Goal: Task Accomplishment & Management: Complete application form

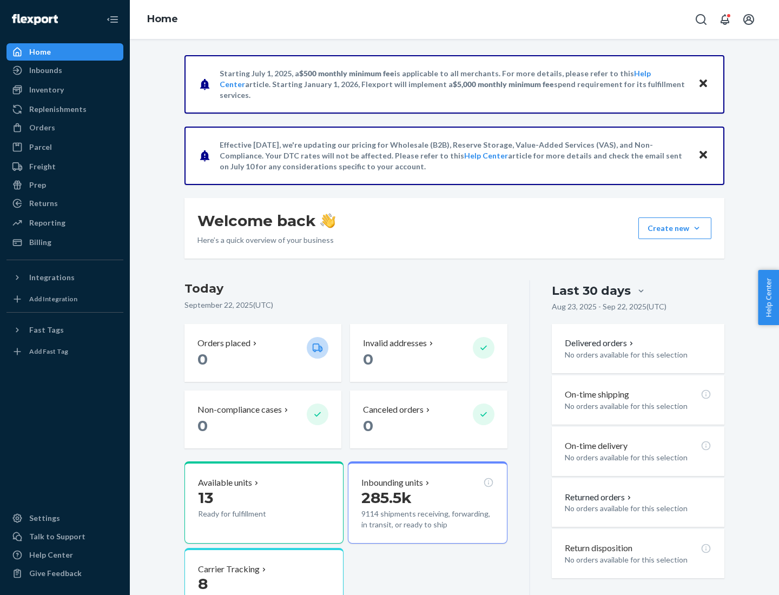
click at [697, 228] on button "Create new Create new inbound Create new order Create new product" at bounding box center [674, 228] width 73 height 22
click at [65, 70] on div "Inbounds" at bounding box center [65, 70] width 115 height 15
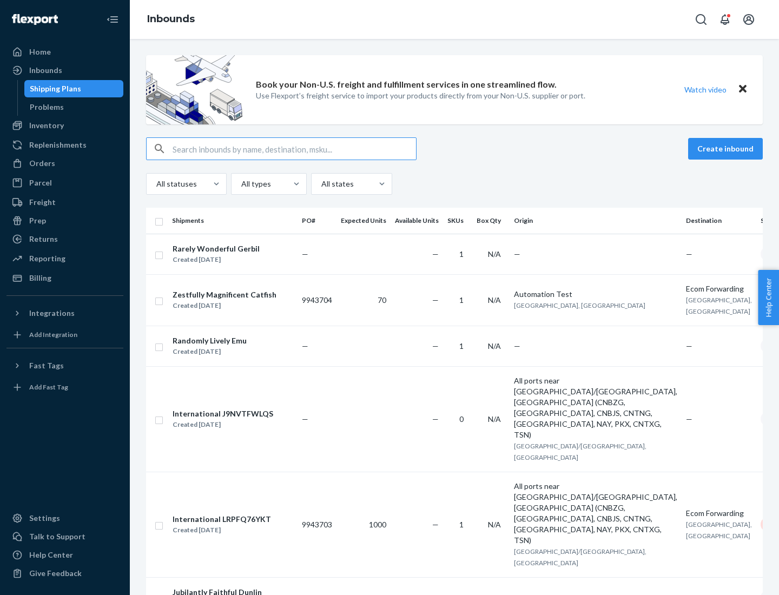
click at [727, 149] on button "Create inbound" at bounding box center [725, 149] width 75 height 22
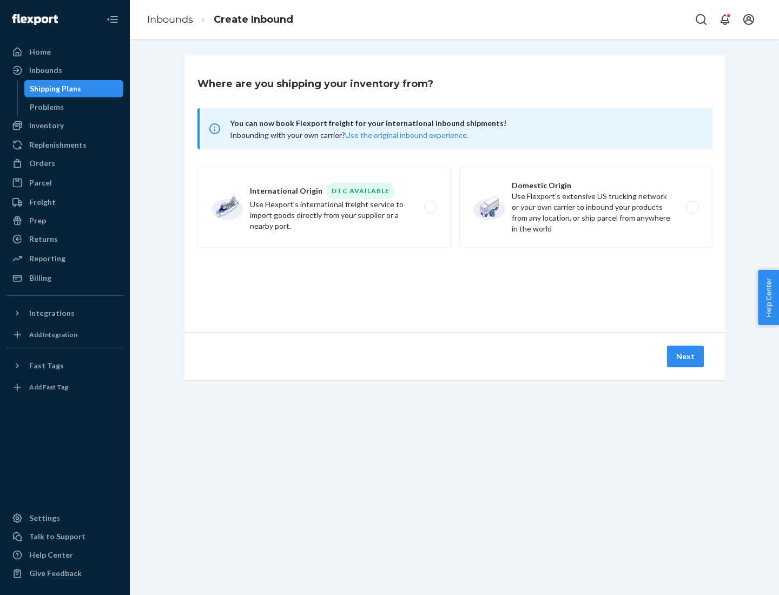
click at [586, 207] on label "Domestic Origin Use Flexport’s extensive US trucking network or your own carrie…" at bounding box center [585, 207] width 253 height 81
click at [692, 207] on input "Domestic Origin Use Flexport’s extensive US trucking network or your own carrie…" at bounding box center [695, 207] width 7 height 7
radio input "true"
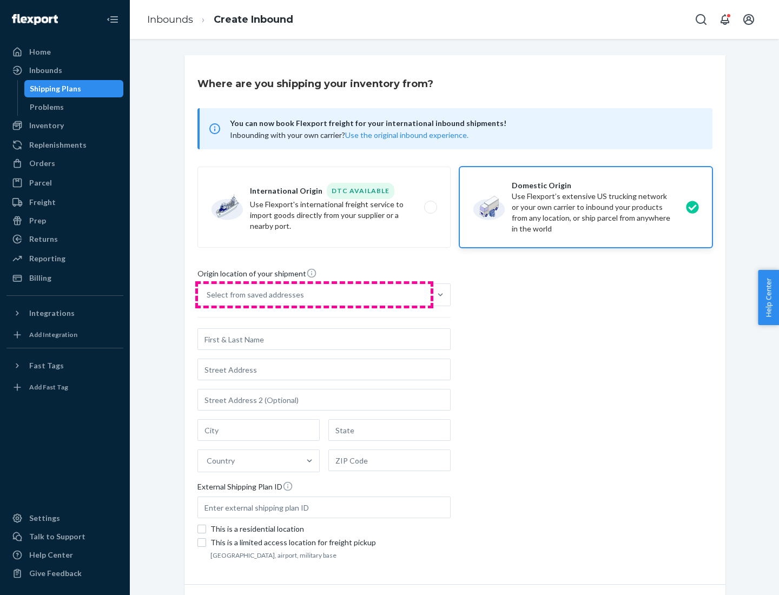
click at [314, 295] on div "Select from saved addresses" at bounding box center [314, 295] width 233 height 22
click at [208, 295] on input "Select from saved addresses" at bounding box center [207, 294] width 1 height 11
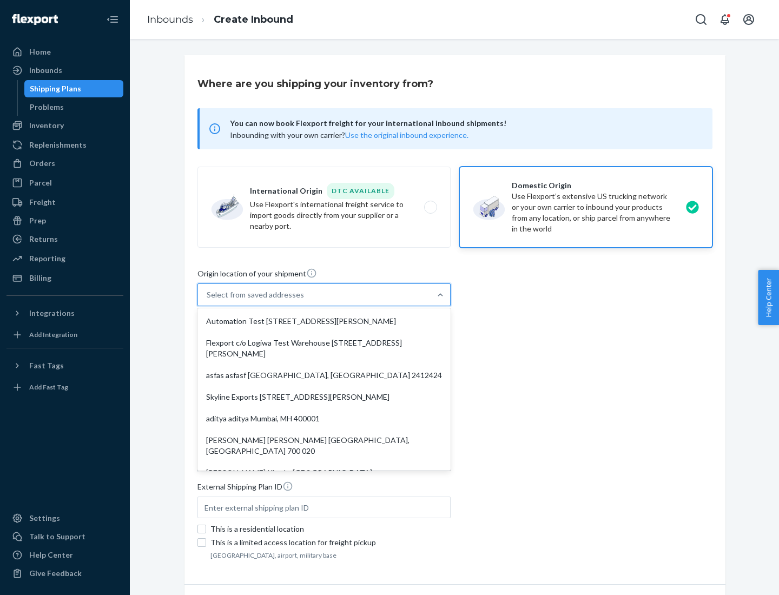
scroll to position [4, 0]
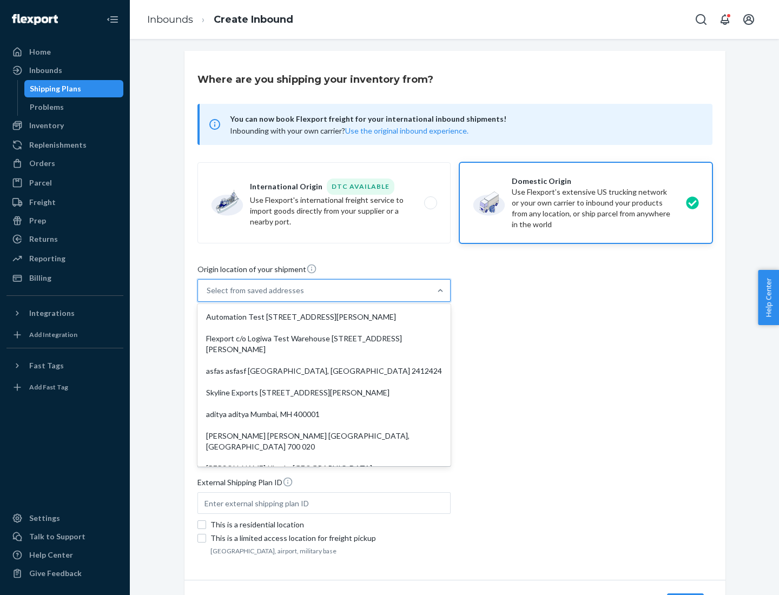
click at [324, 317] on div "Automation Test [STREET_ADDRESS][PERSON_NAME]" at bounding box center [324, 317] width 249 height 22
click at [208, 296] on input "option Automation Test [STREET_ADDRESS][PERSON_NAME]. 9 results available. Use …" at bounding box center [207, 290] width 1 height 11
type input "Automation Test"
type input "9th Floor"
type input "[GEOGRAPHIC_DATA]"
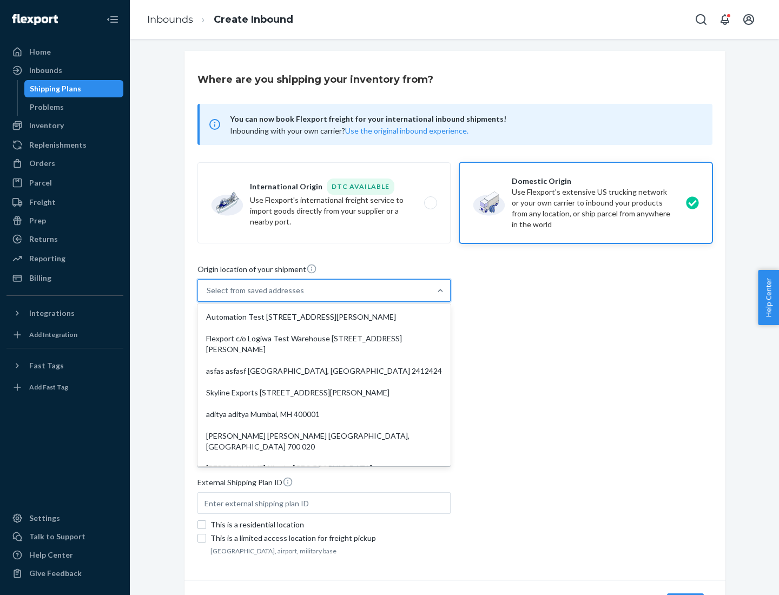
type input "CA"
type input "94104"
type input "[STREET_ADDRESS][PERSON_NAME]"
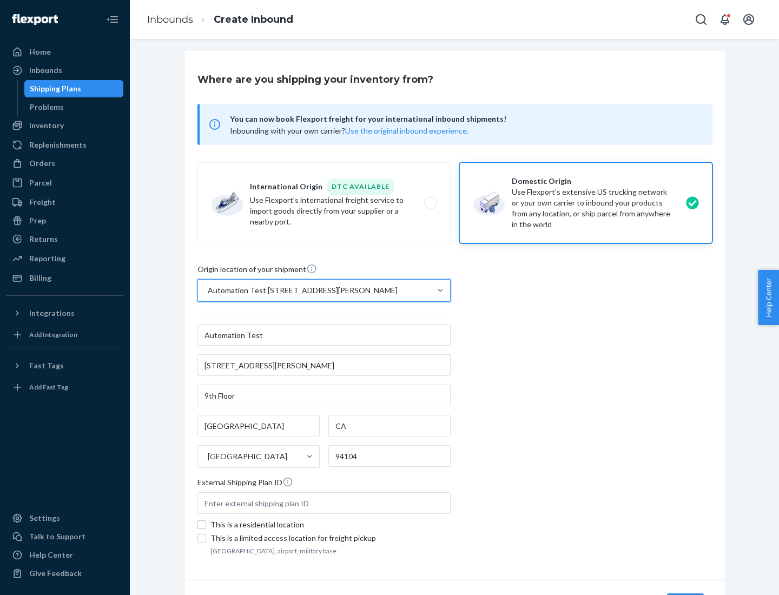
scroll to position [63, 0]
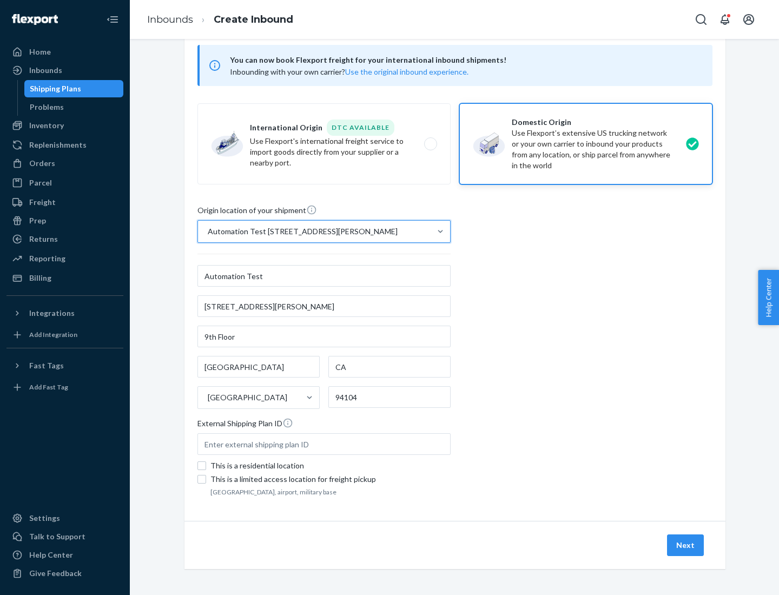
click at [686, 545] on button "Next" at bounding box center [685, 545] width 37 height 22
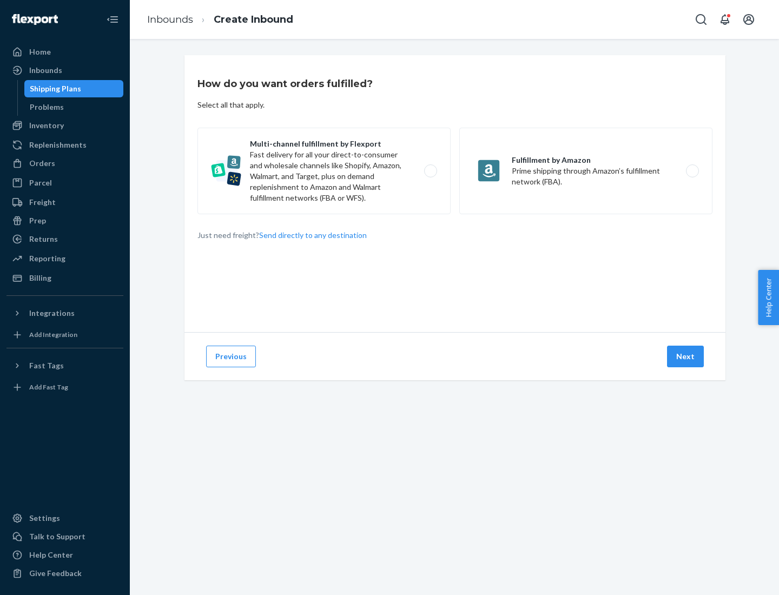
click at [324, 171] on label "Multi-channel fulfillment by Flexport Fast delivery for all your direct-to-cons…" at bounding box center [323, 171] width 253 height 87
click at [430, 171] on input "Multi-channel fulfillment by Flexport Fast delivery for all your direct-to-cons…" at bounding box center [433, 171] width 7 height 7
radio input "true"
click at [686, 356] on button "Next" at bounding box center [685, 357] width 37 height 22
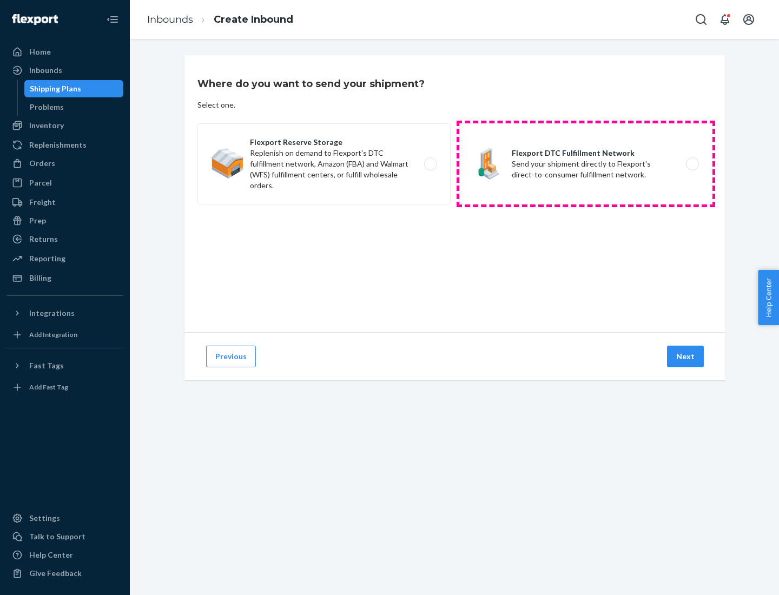
click at [586, 164] on label "Flexport DTC Fulfillment Network Send your shipment directly to Flexport's dire…" at bounding box center [585, 163] width 253 height 81
click at [692, 164] on input "Flexport DTC Fulfillment Network Send your shipment directly to Flexport's dire…" at bounding box center [695, 164] width 7 height 7
radio input "true"
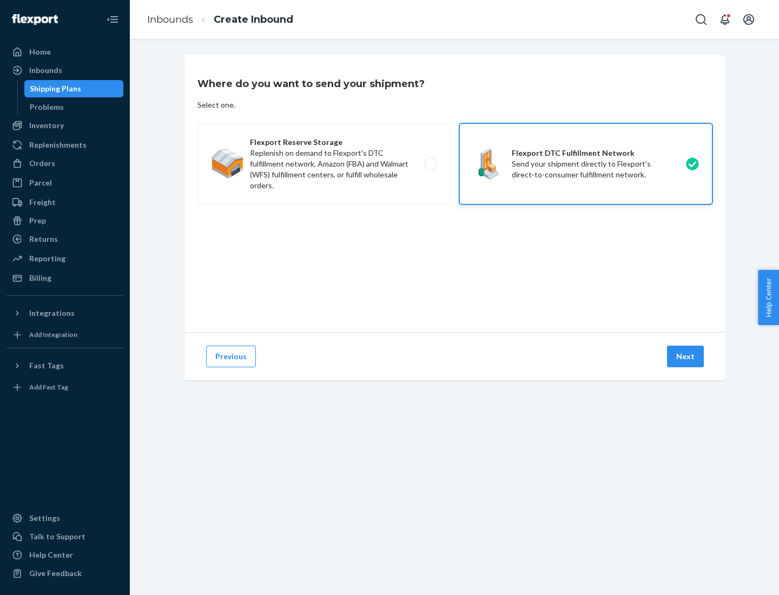
click at [686, 356] on button "Next" at bounding box center [685, 357] width 37 height 22
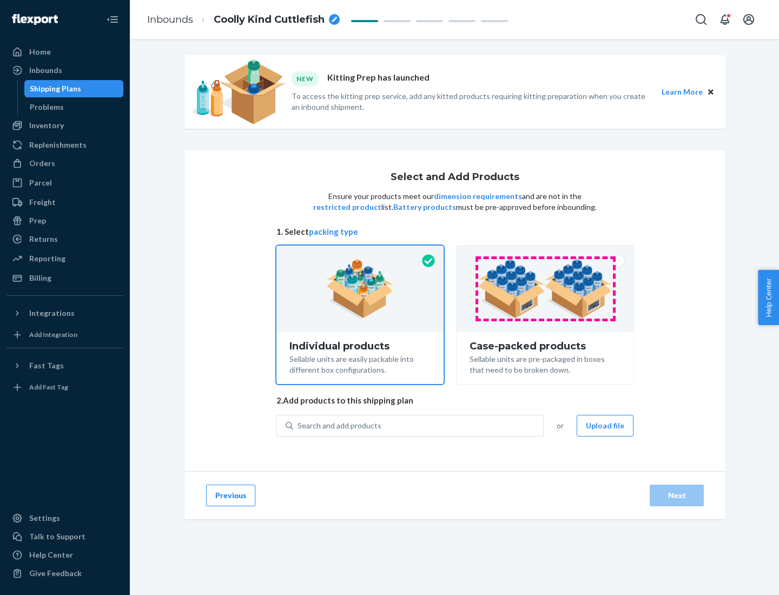
click at [545, 289] on img at bounding box center [545, 288] width 135 height 59
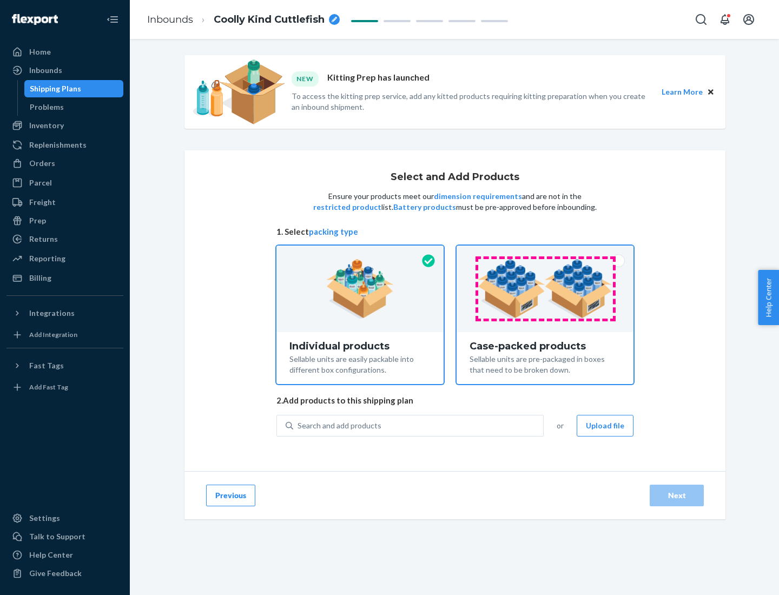
click at [545, 253] on input "Case-packed products Sellable units are pre-packaged in boxes that need to be b…" at bounding box center [544, 249] width 7 height 7
radio input "true"
radio input "false"
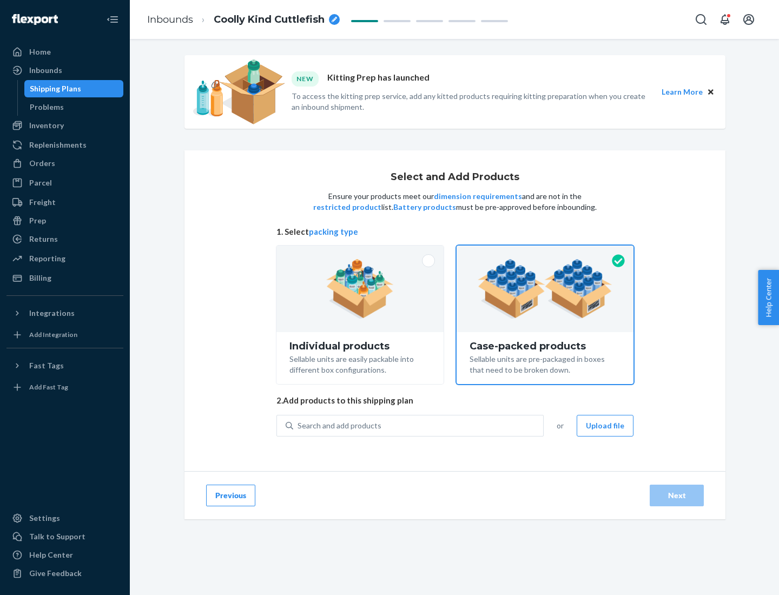
click at [419, 425] on div "Search and add products" at bounding box center [418, 425] width 250 height 19
click at [299, 425] on input "Search and add products" at bounding box center [297, 425] width 1 height 11
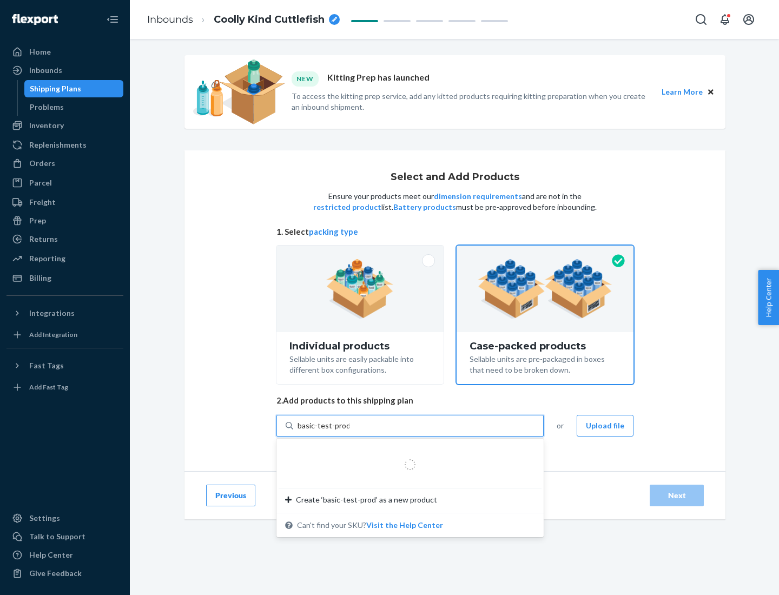
type input "basic-test-product-1"
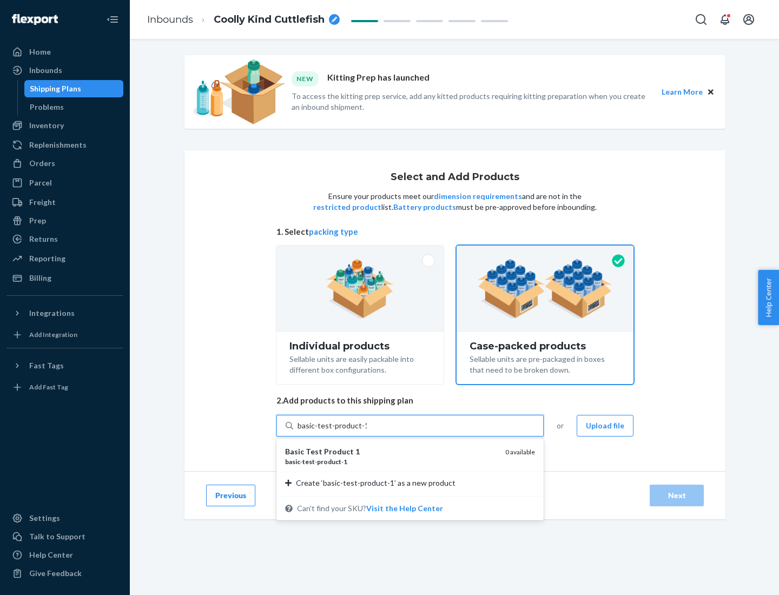
click at [391, 461] on div "basic - test - product - 1" at bounding box center [390, 461] width 211 height 9
click at [367, 431] on input "basic-test-product-1" at bounding box center [331, 425] width 69 height 11
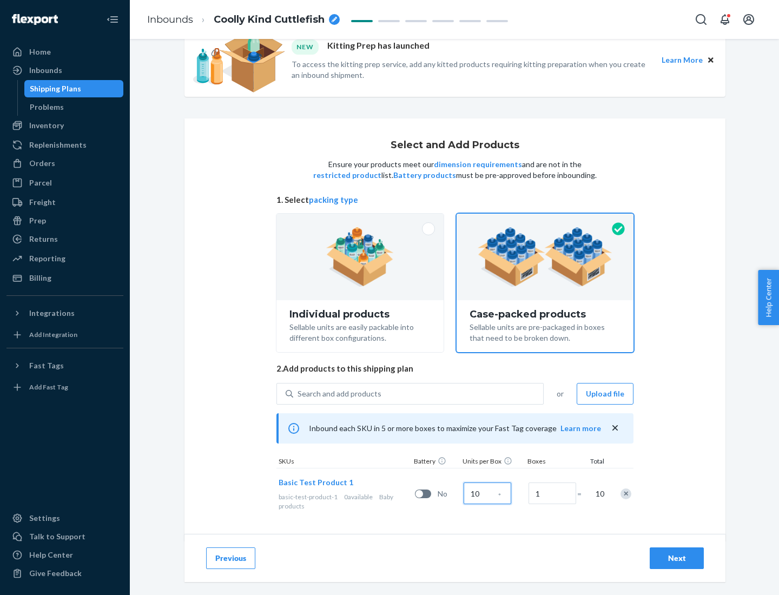
scroll to position [39, 0]
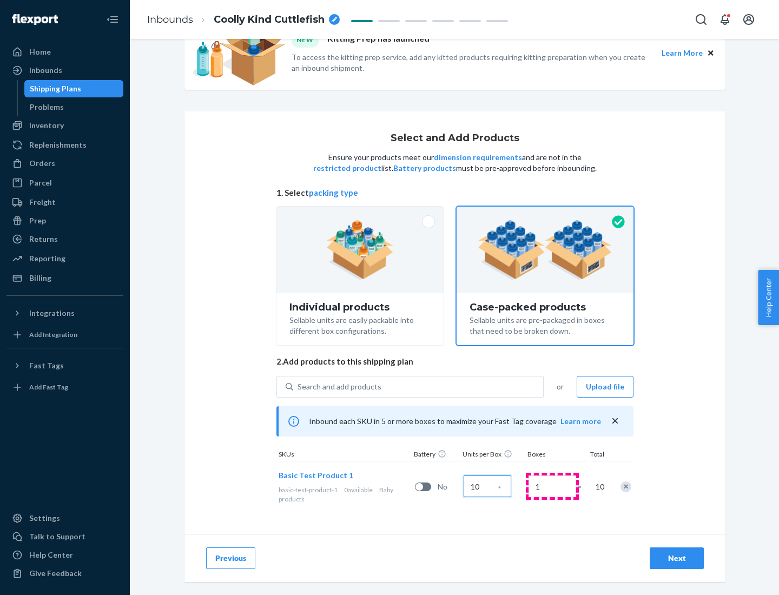
type input "10"
type input "7"
click at [677, 558] on div "Next" at bounding box center [677, 558] width 36 height 11
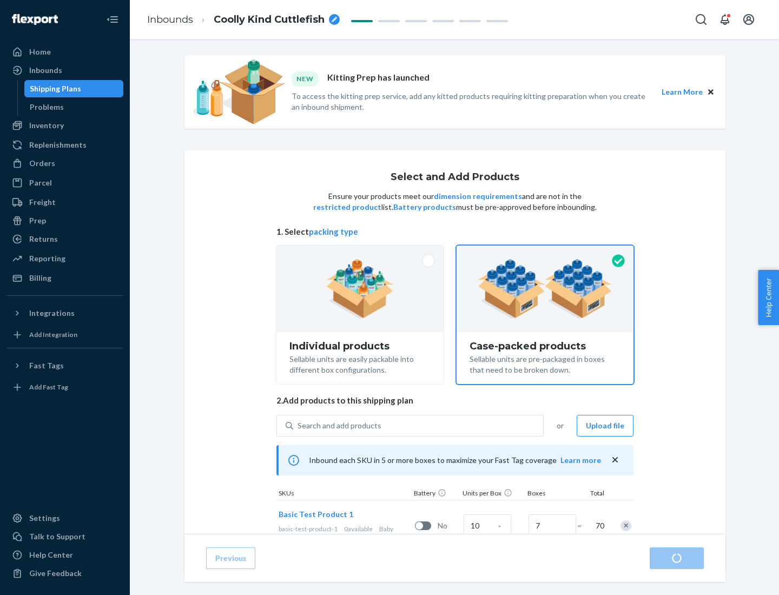
radio input "true"
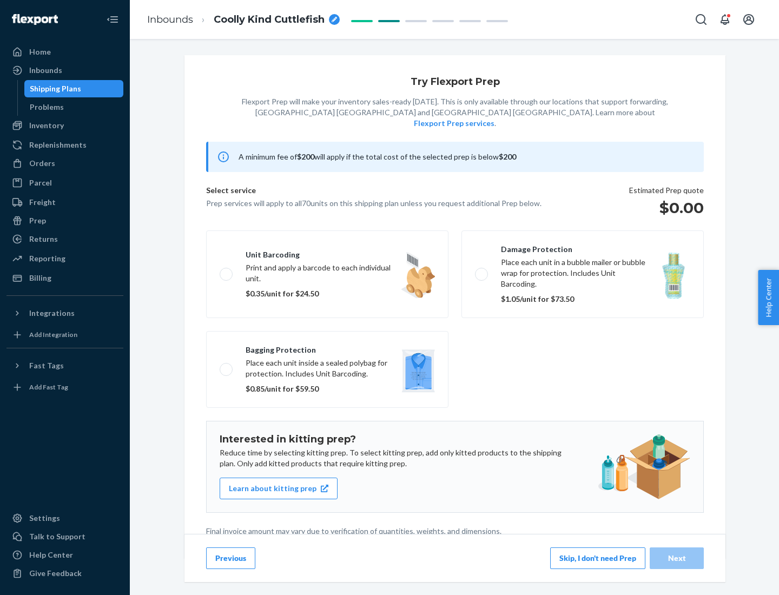
scroll to position [3, 0]
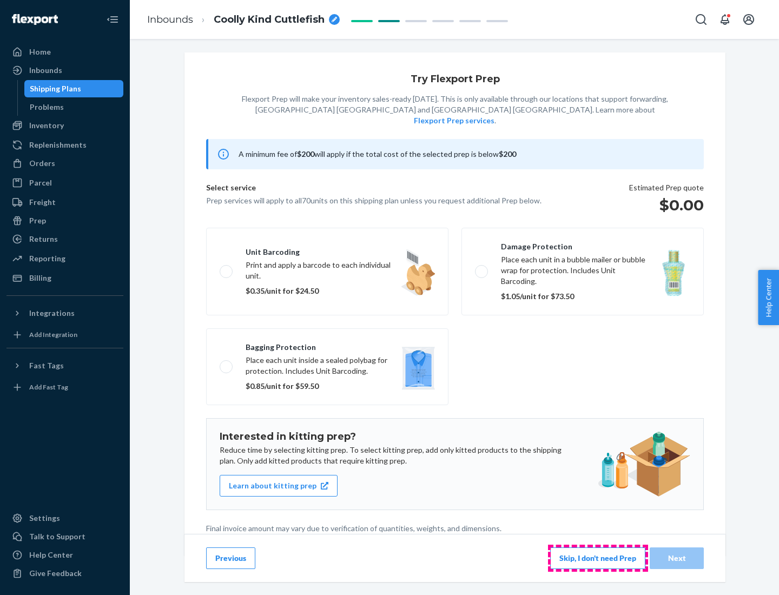
click at [598, 558] on button "Skip, I don't need Prep" at bounding box center [597, 558] width 95 height 22
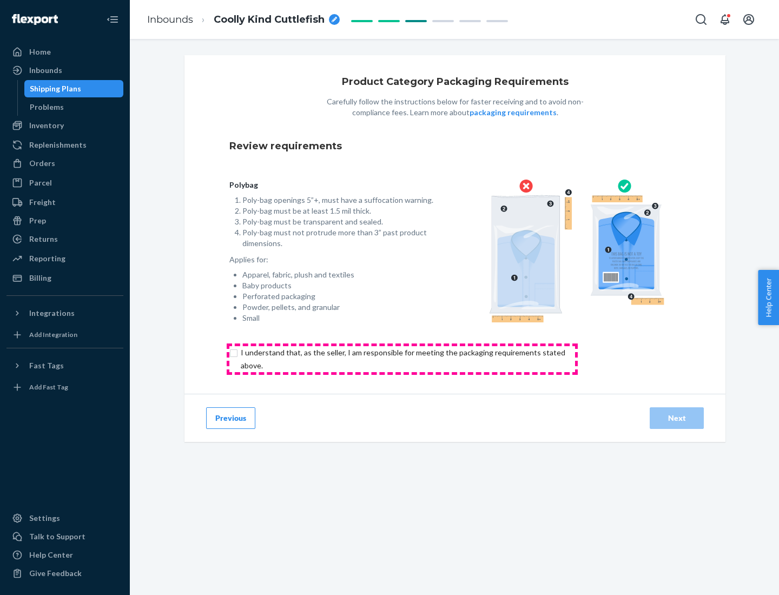
click at [402, 359] on input "checkbox" at bounding box center [409, 359] width 360 height 26
checkbox input "true"
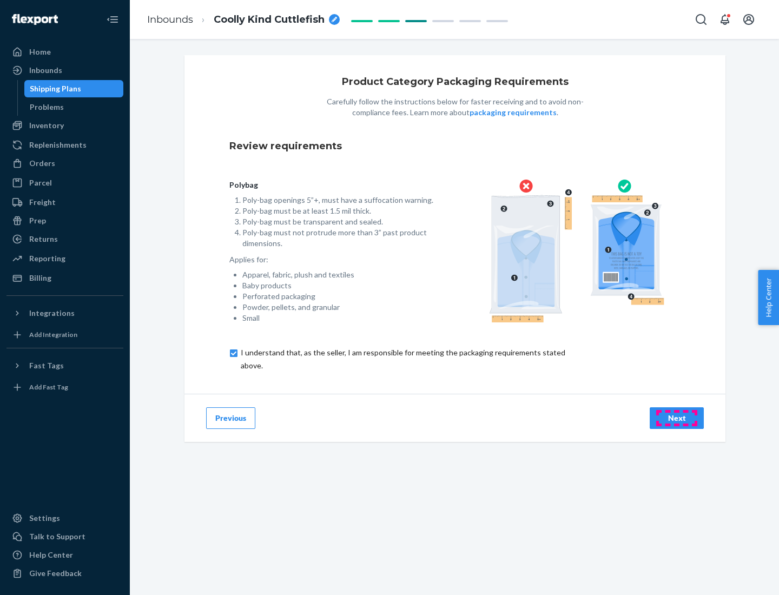
click at [677, 418] on div "Next" at bounding box center [677, 418] width 36 height 11
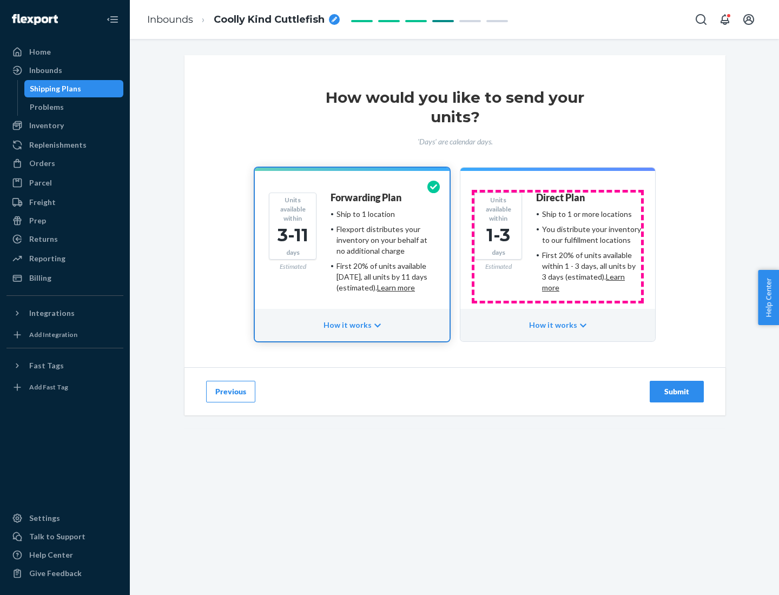
click at [558, 247] on ul "Ship to 1 or more locations You distribute your inventory to our fulfillment lo…" at bounding box center [588, 251] width 105 height 84
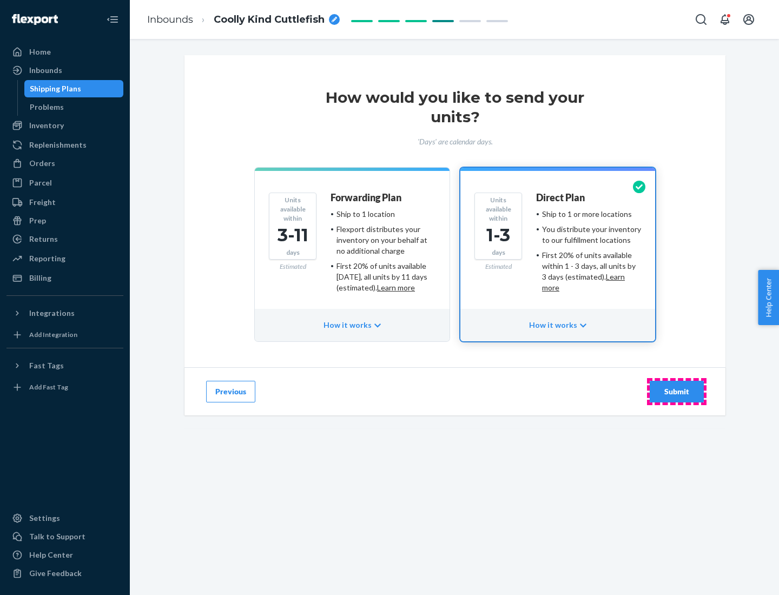
click at [677, 392] on div "Submit" at bounding box center [677, 391] width 36 height 11
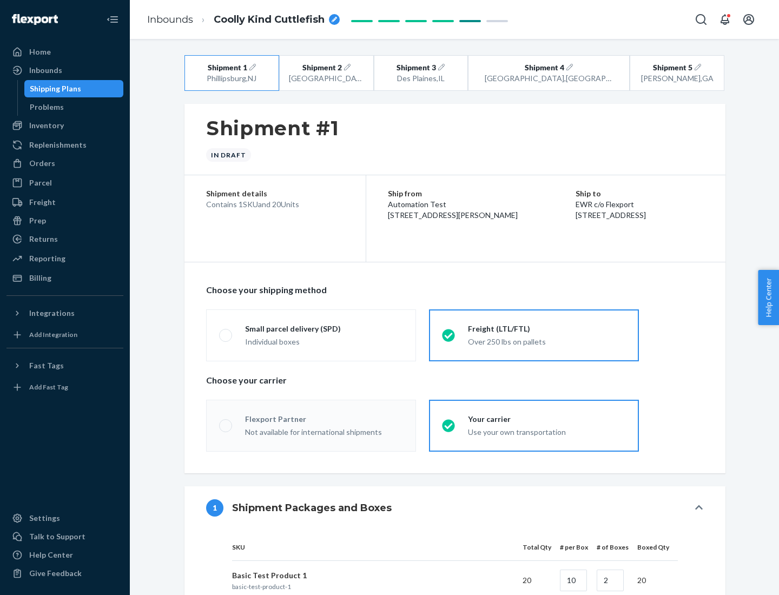
radio input "true"
radio input "false"
radio input "true"
radio input "false"
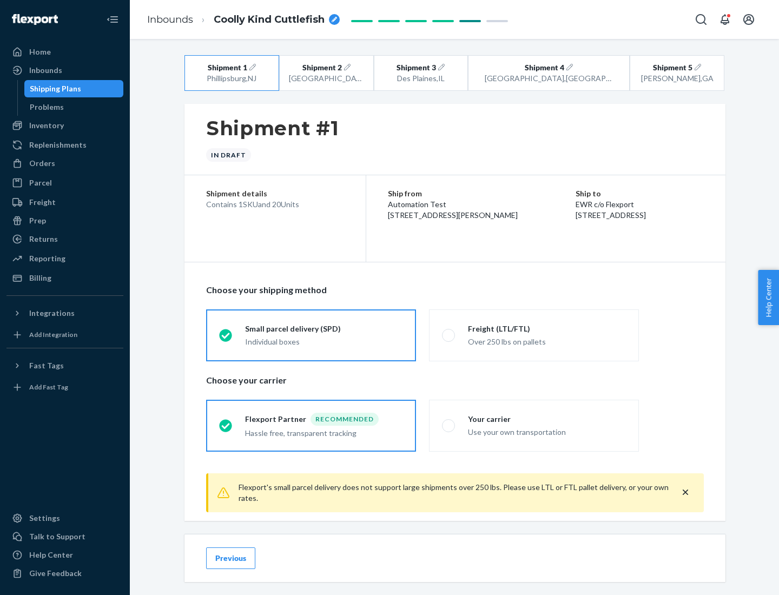
scroll to position [12, 0]
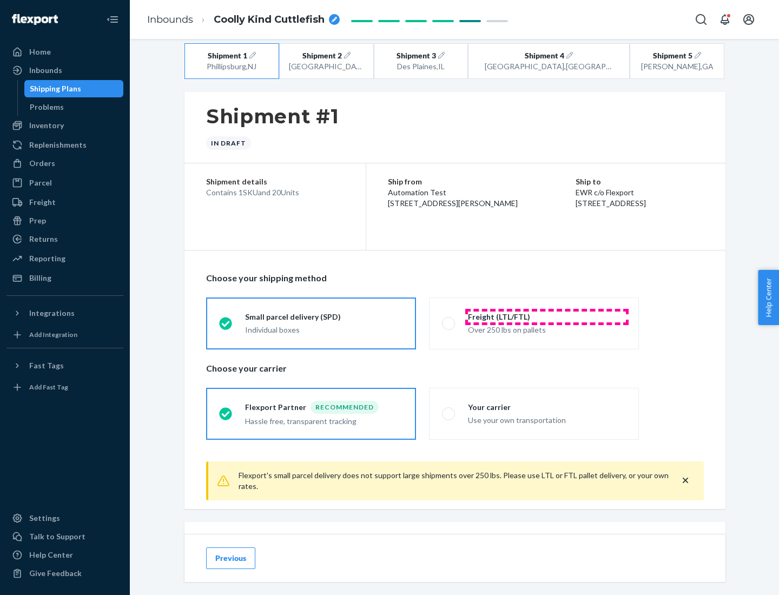
click at [547, 316] on div "Freight (LTL/FTL)" at bounding box center [547, 317] width 158 height 11
click at [449, 320] on input "Freight (LTL/FTL) Over 250 lbs on pallets" at bounding box center [445, 323] width 7 height 7
radio input "true"
radio input "false"
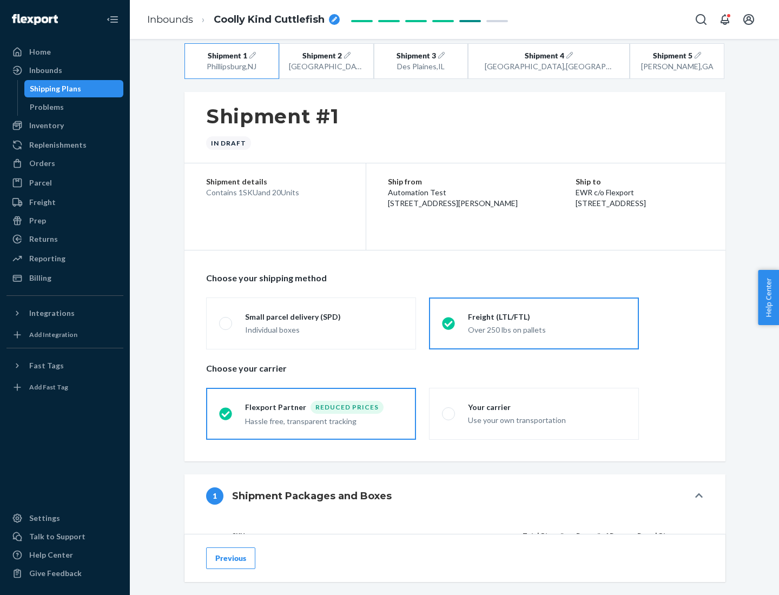
scroll to position [102, 0]
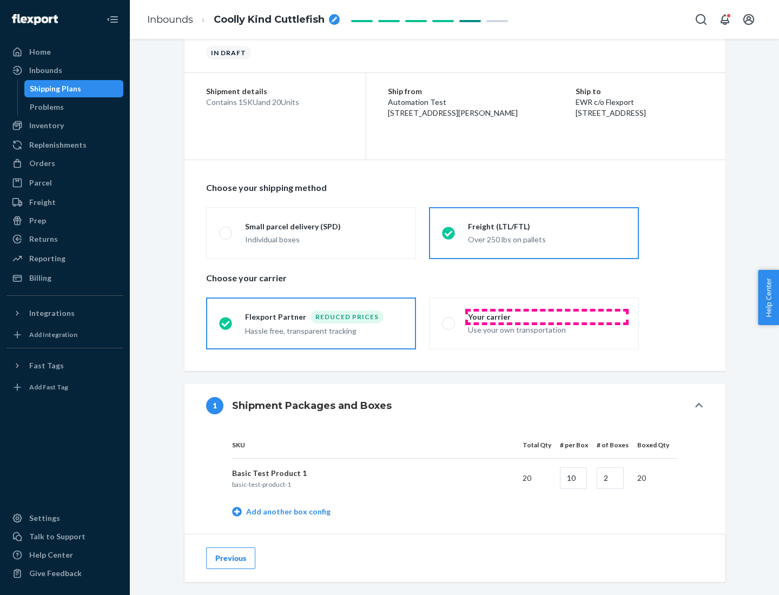
click at [547, 316] on div "Your carrier" at bounding box center [547, 317] width 158 height 11
click at [449, 320] on input "Your carrier Use your own transportation" at bounding box center [445, 323] width 7 height 7
radio input "true"
radio input "false"
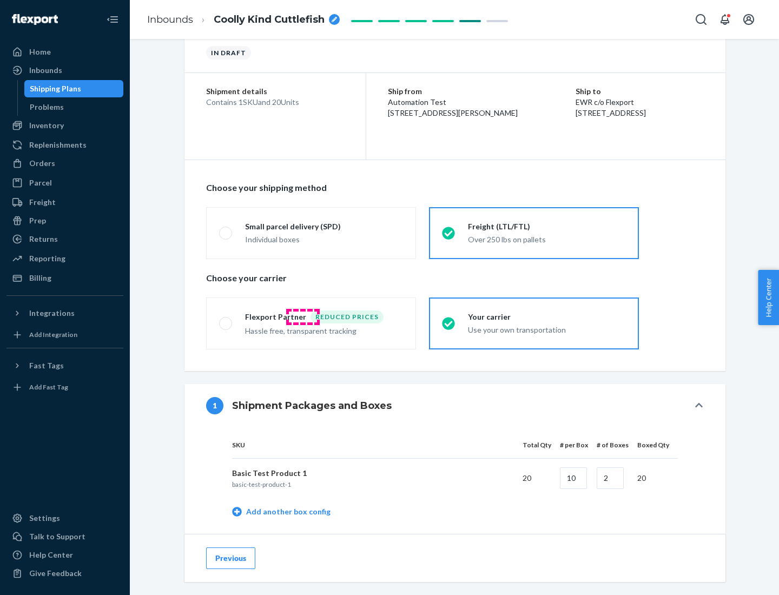
scroll to position [342, 0]
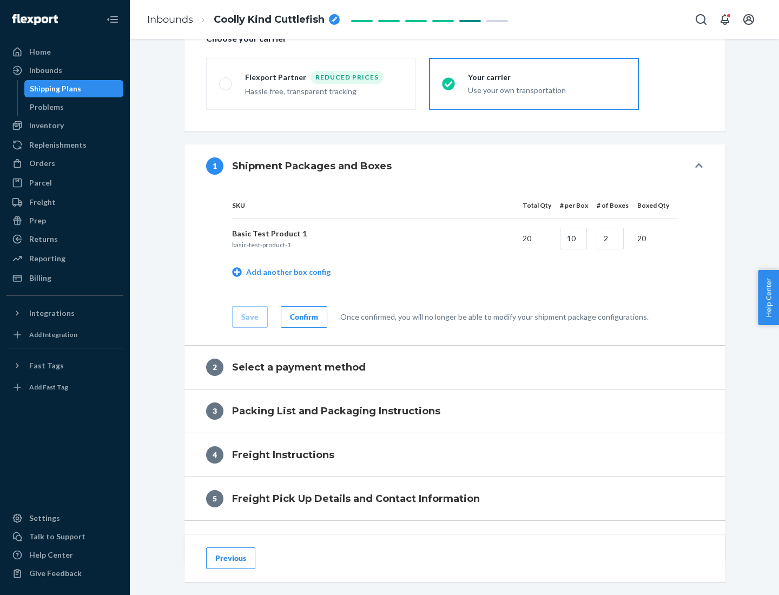
click at [302, 316] on div "Confirm" at bounding box center [304, 317] width 28 height 11
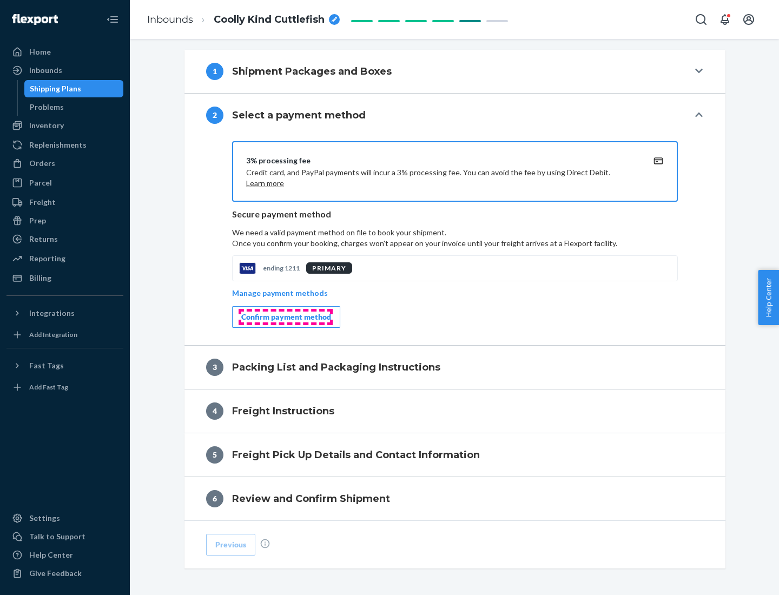
click at [285, 317] on div "Confirm payment method" at bounding box center [286, 317] width 90 height 11
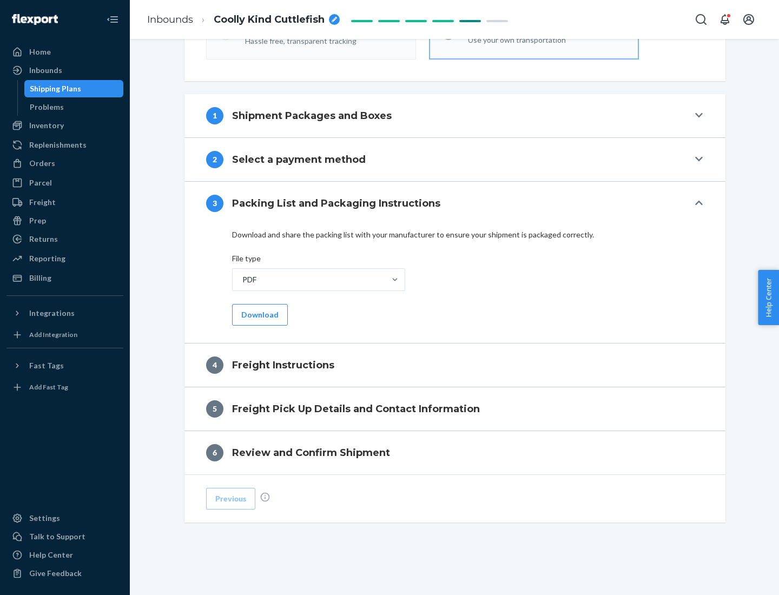
scroll to position [390, 0]
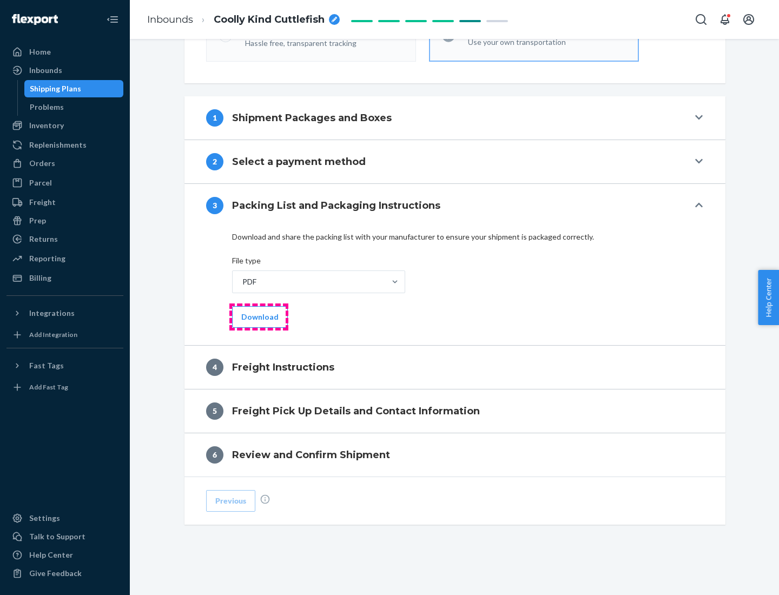
click at [259, 316] on button "Download" at bounding box center [260, 317] width 56 height 22
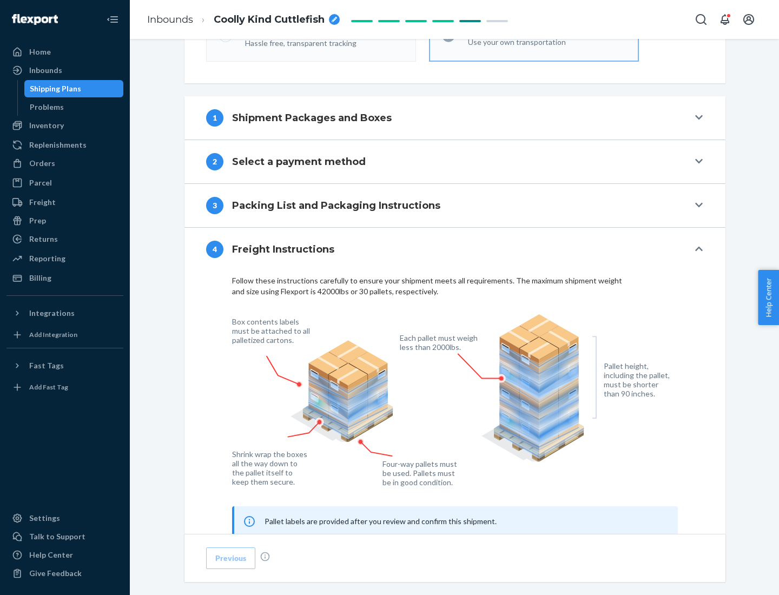
scroll to position [654, 0]
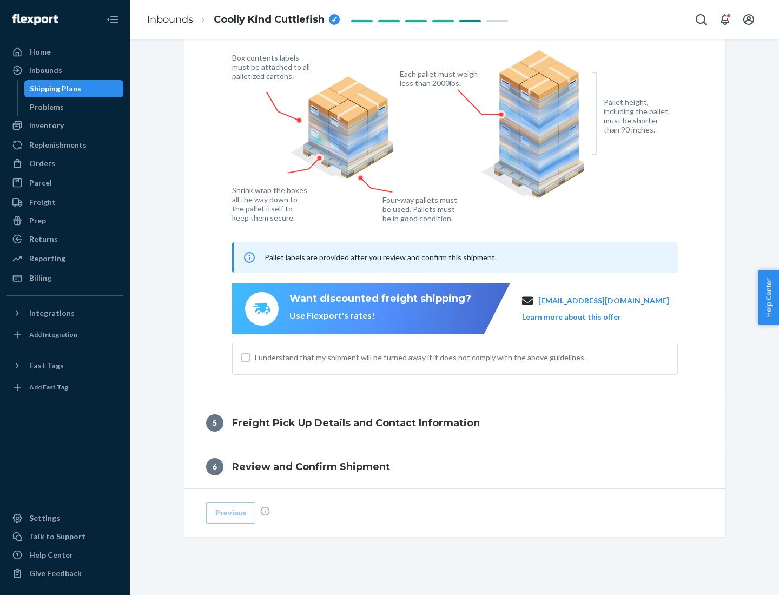
click at [585, 316] on button "Learn more about this offer" at bounding box center [571, 317] width 99 height 11
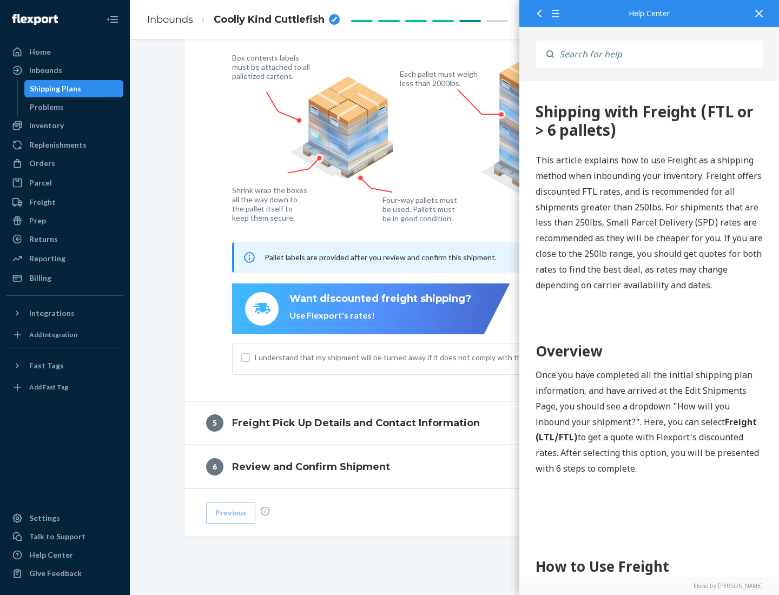
scroll to position [0, 0]
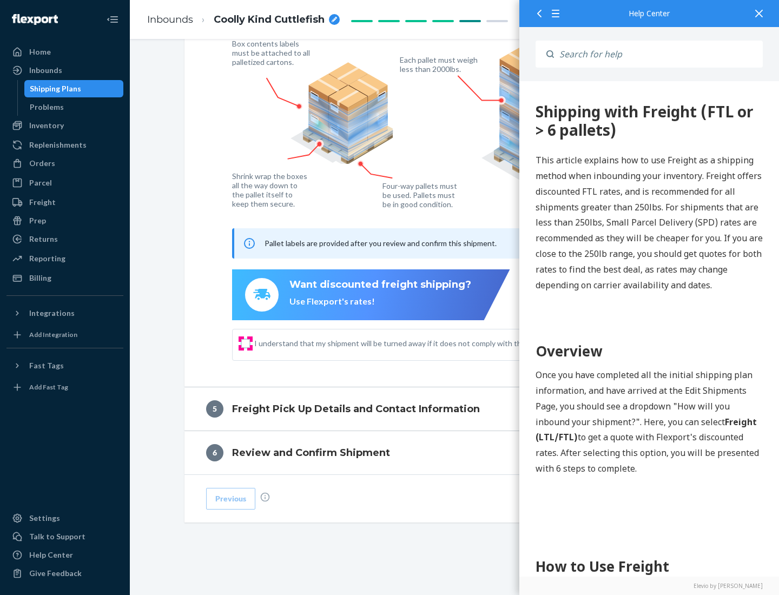
click at [246, 343] on input "I understand that my shipment will be turned away if it does not comply with th…" at bounding box center [245, 343] width 9 height 9
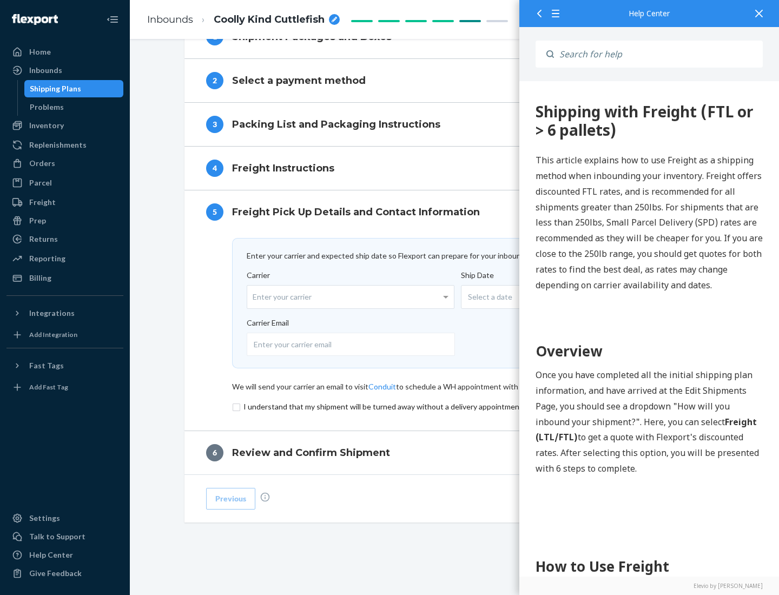
scroll to position [471, 0]
click at [455, 406] on input "checkbox" at bounding box center [455, 406] width 446 height 13
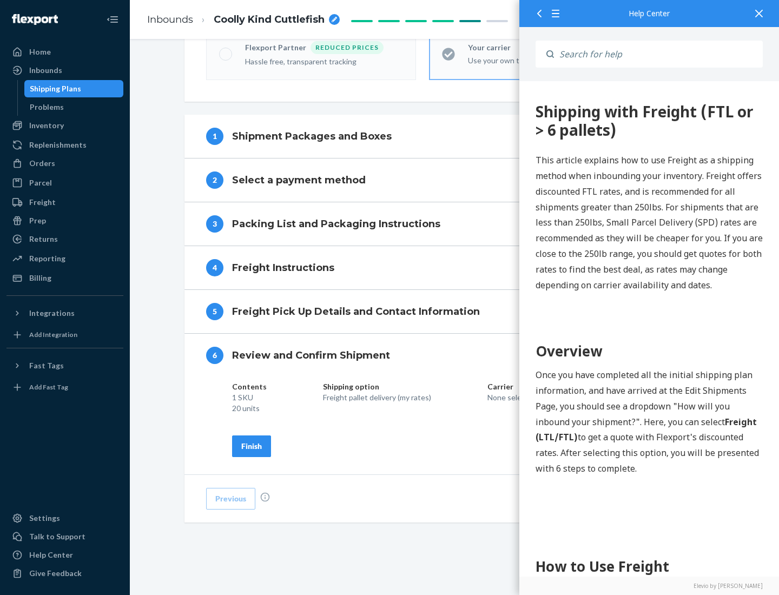
scroll to position [372, 0]
click at [252, 446] on div "Finish" at bounding box center [251, 446] width 21 height 11
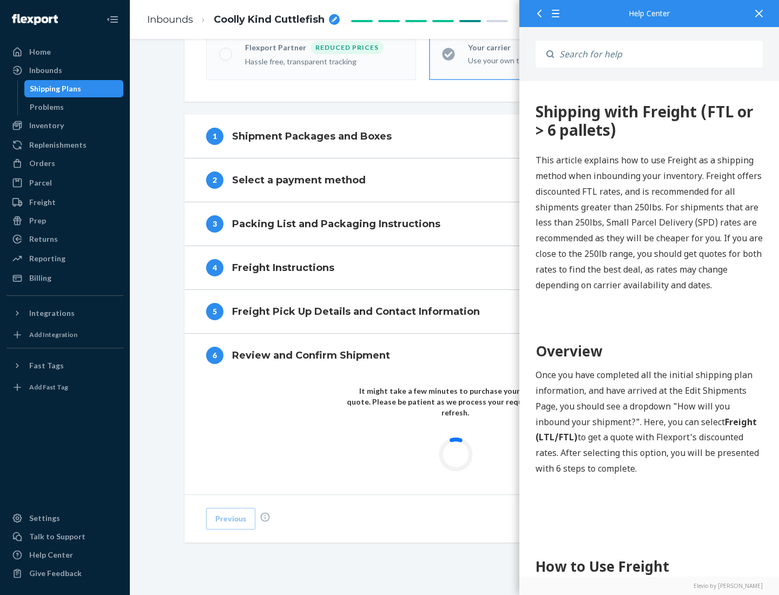
scroll to position [318, 0]
